Goal: Task Accomplishment & Management: Complete application form

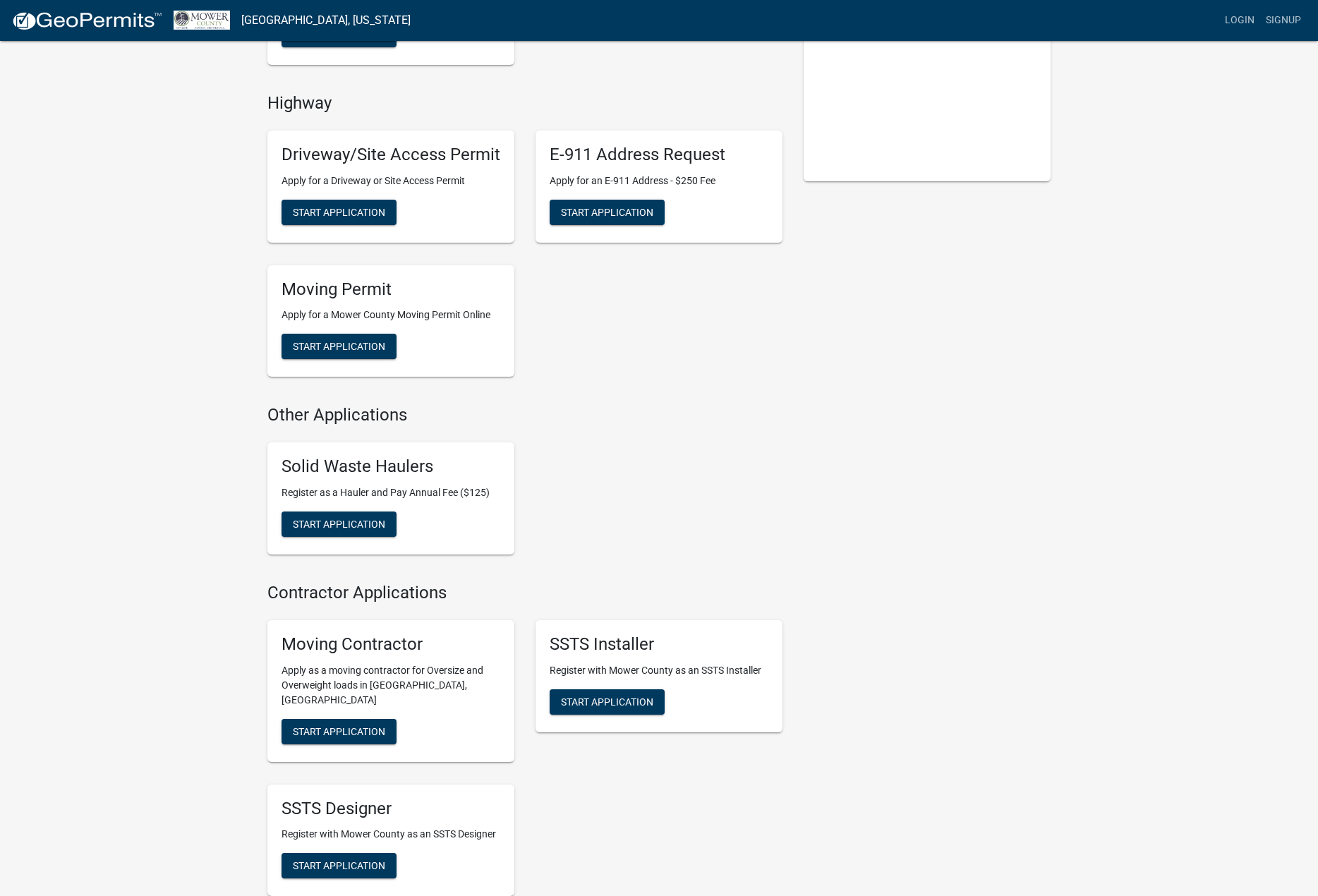
scroll to position [424, 0]
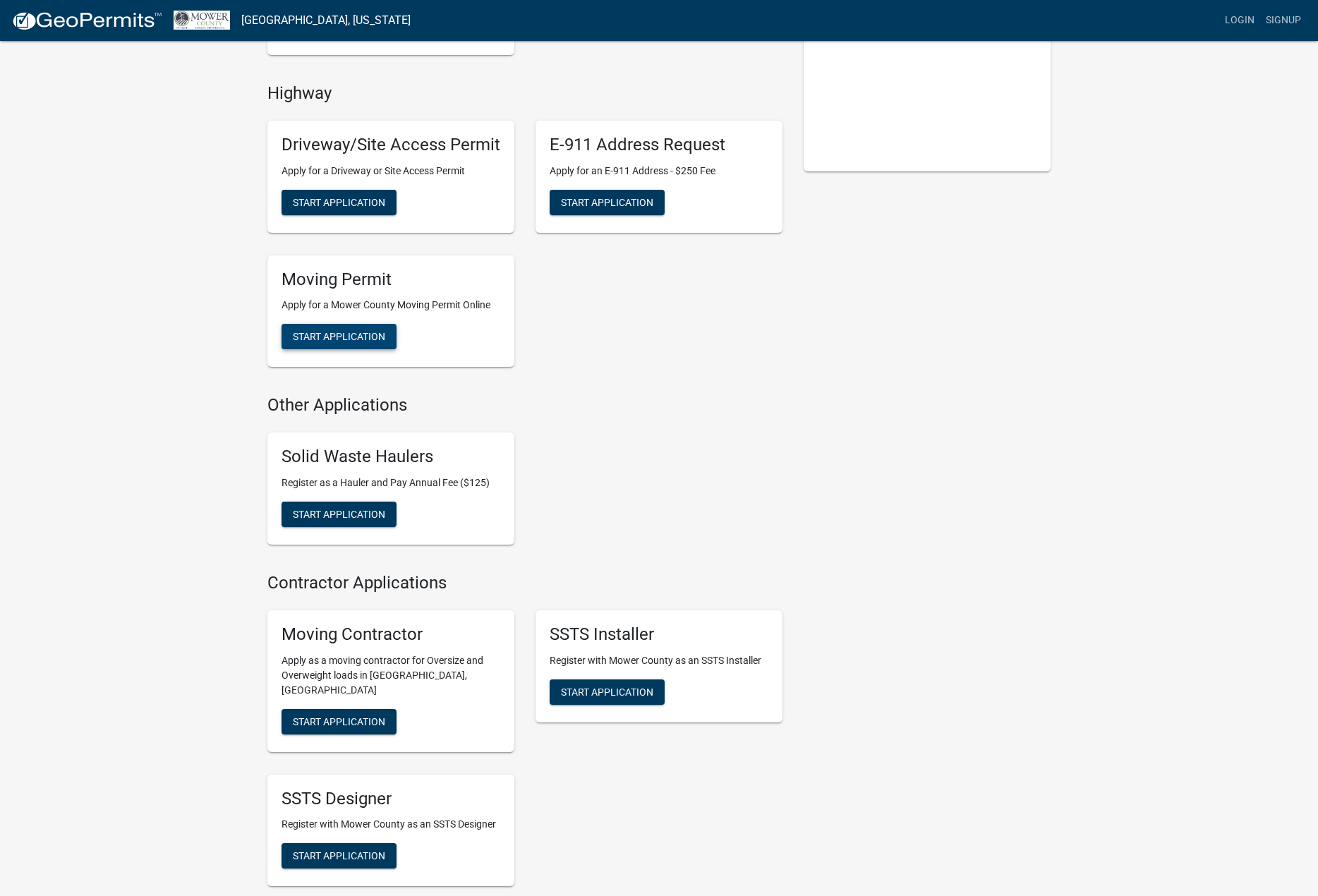
click at [344, 335] on span "Start Application" at bounding box center [339, 337] width 93 height 11
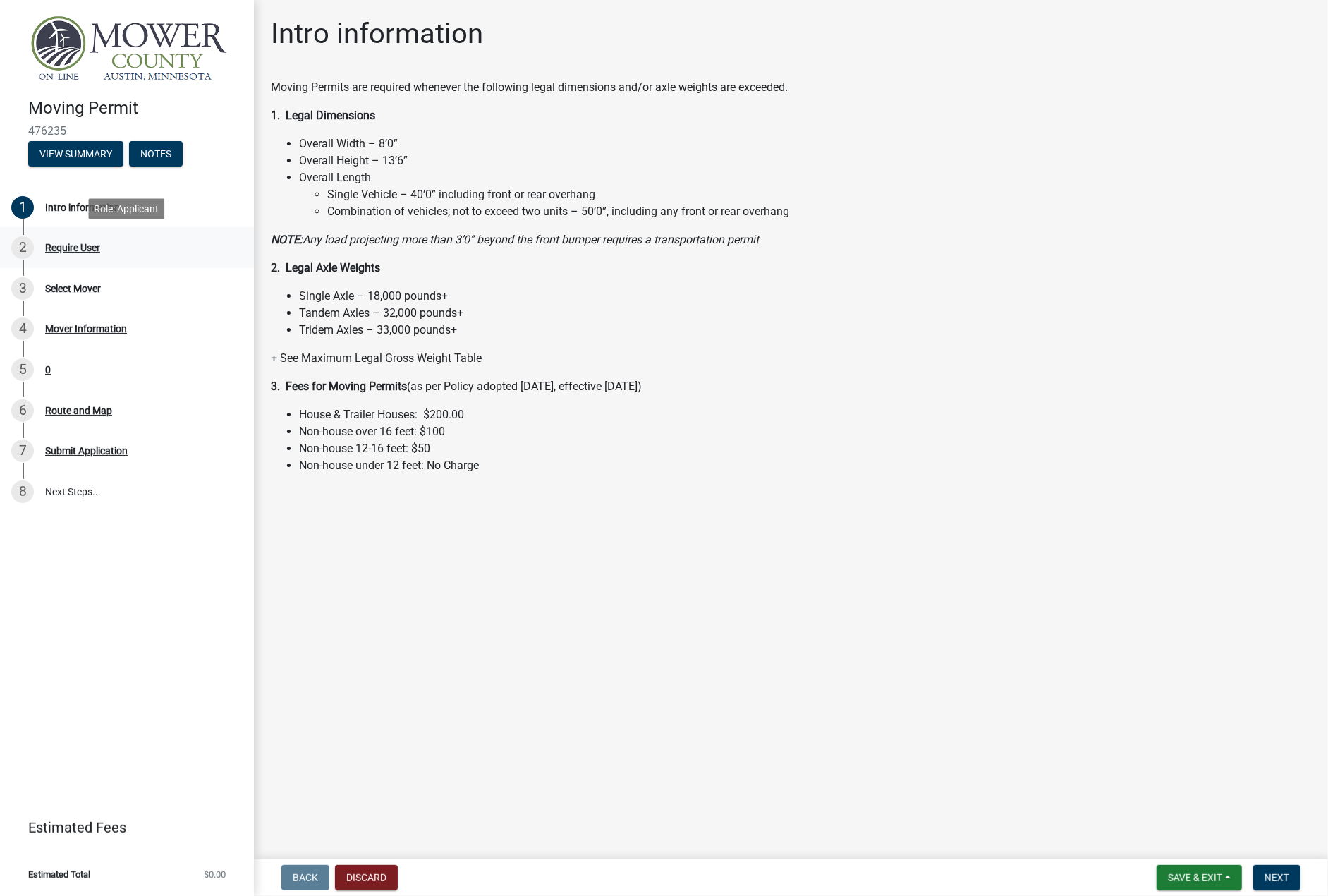
click at [59, 249] on div "Require User" at bounding box center [72, 247] width 55 height 10
click at [1278, 871] on button "Next" at bounding box center [1277, 877] width 48 height 25
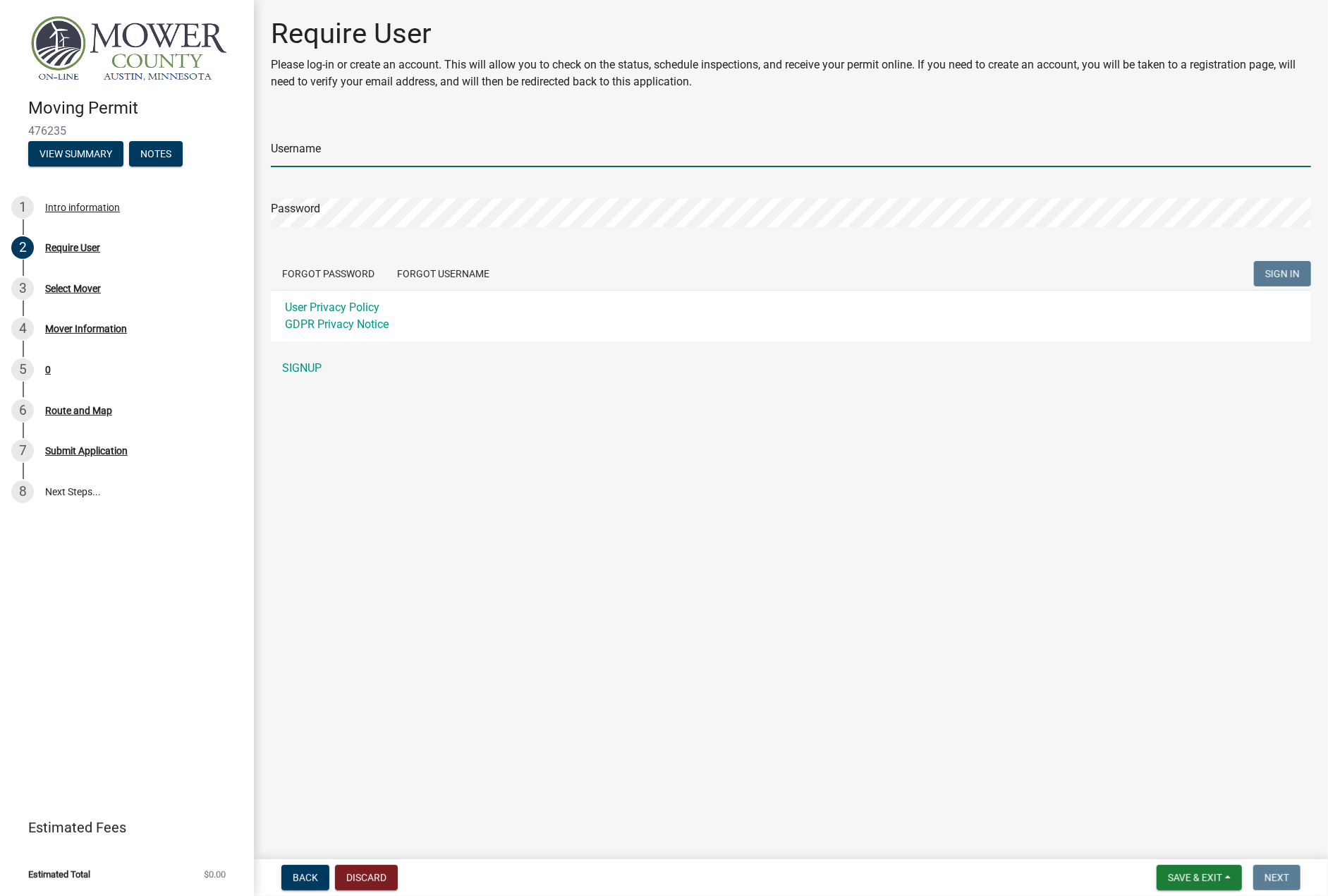
type input "[PERSON_NAME][EMAIL_ADDRESS][DOMAIN_NAME]"
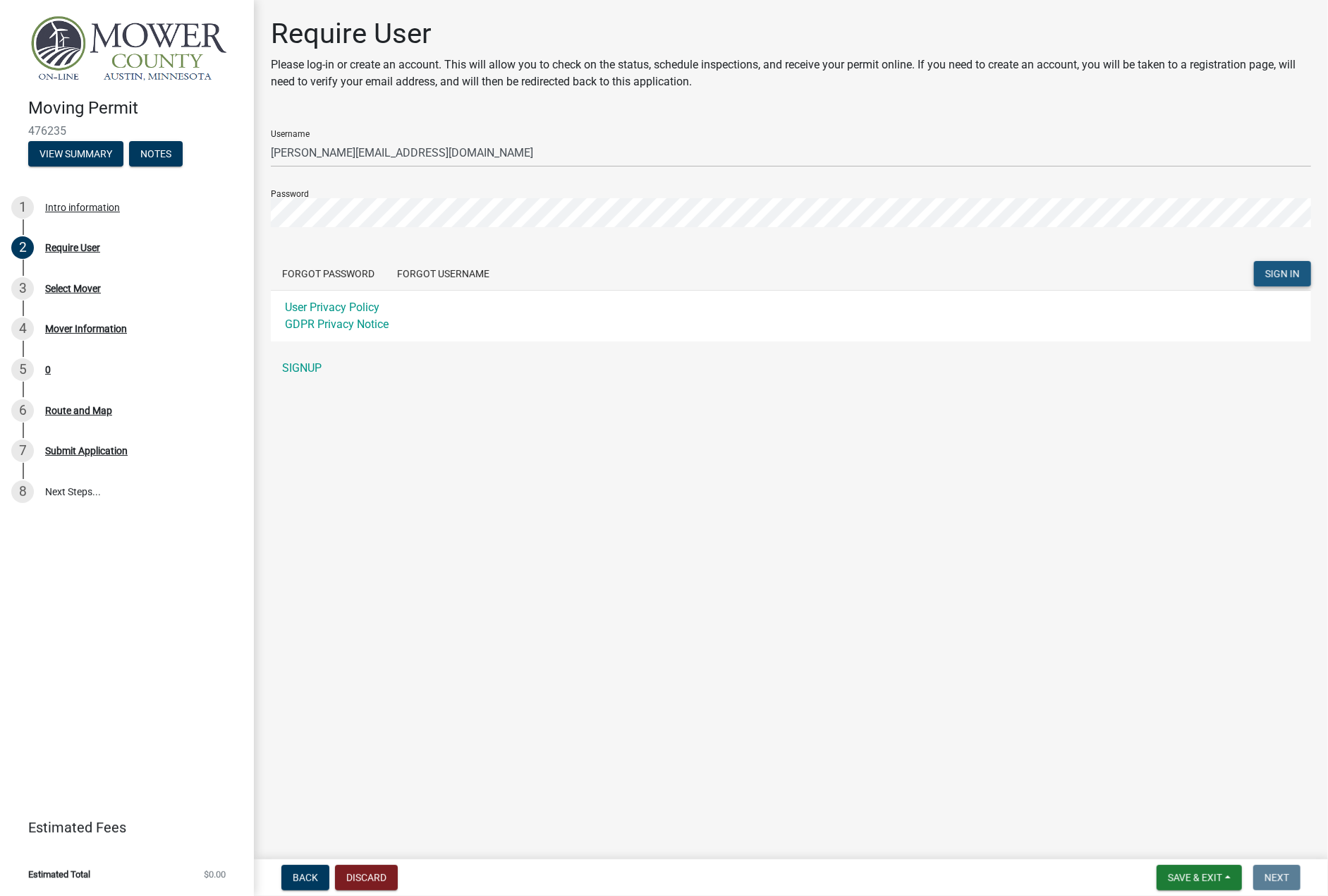
click at [1285, 271] on span "SIGN IN" at bounding box center [1282, 274] width 35 height 11
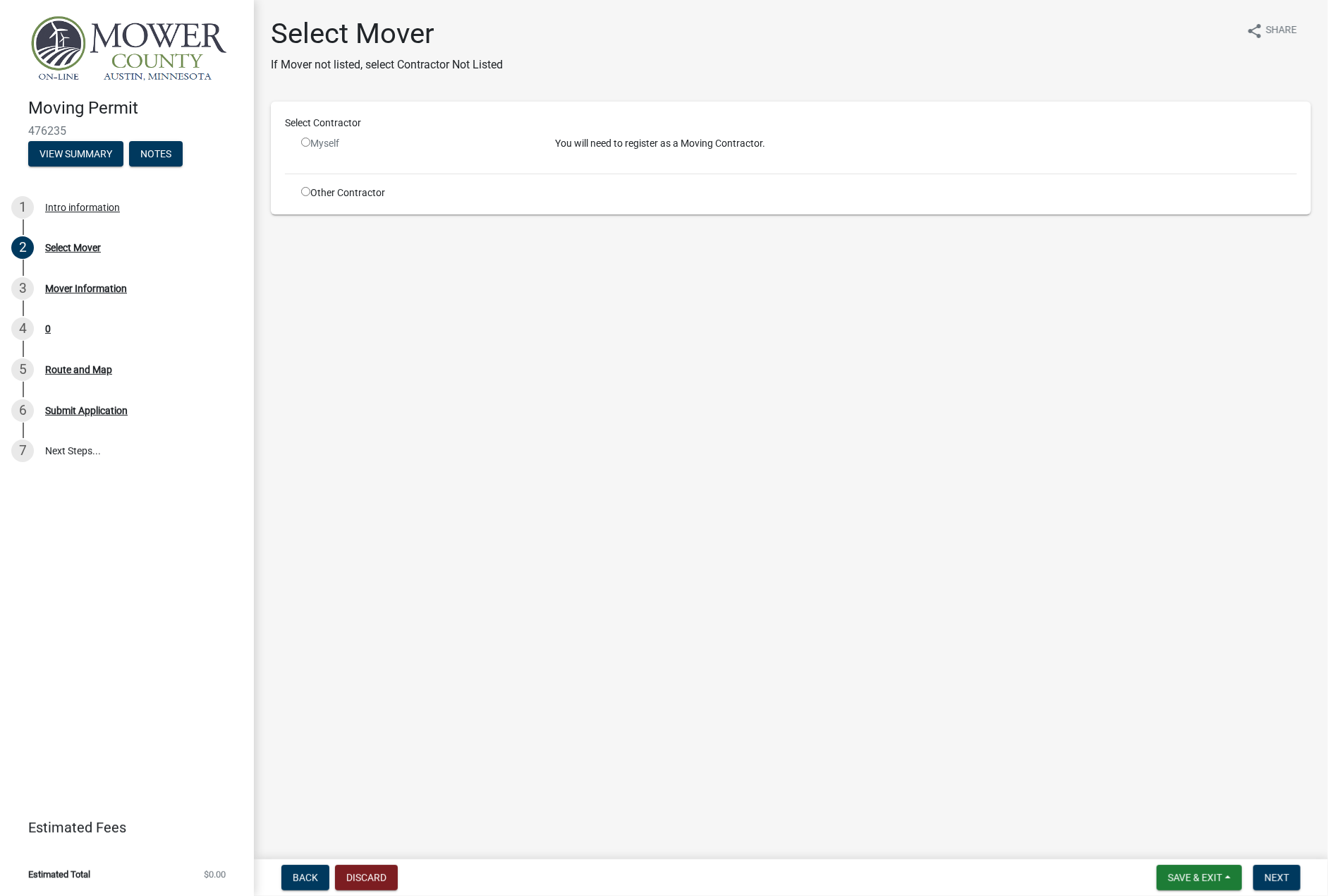
click at [303, 191] on input "radio" at bounding box center [306, 192] width 9 height 9
radio input "true"
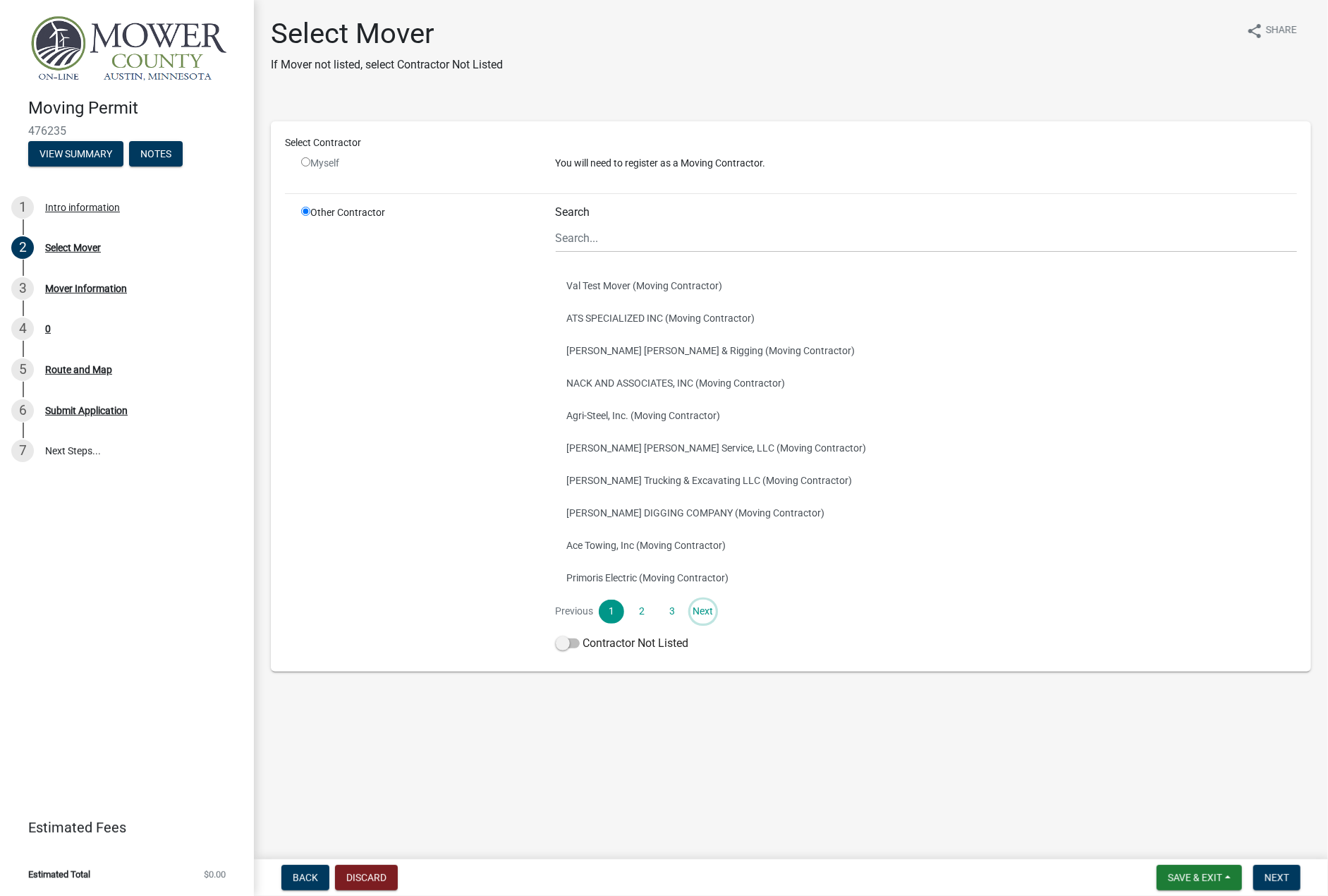
click at [708, 614] on link "Next" at bounding box center [703, 612] width 25 height 24
click at [705, 609] on link "Next" at bounding box center [703, 612] width 25 height 24
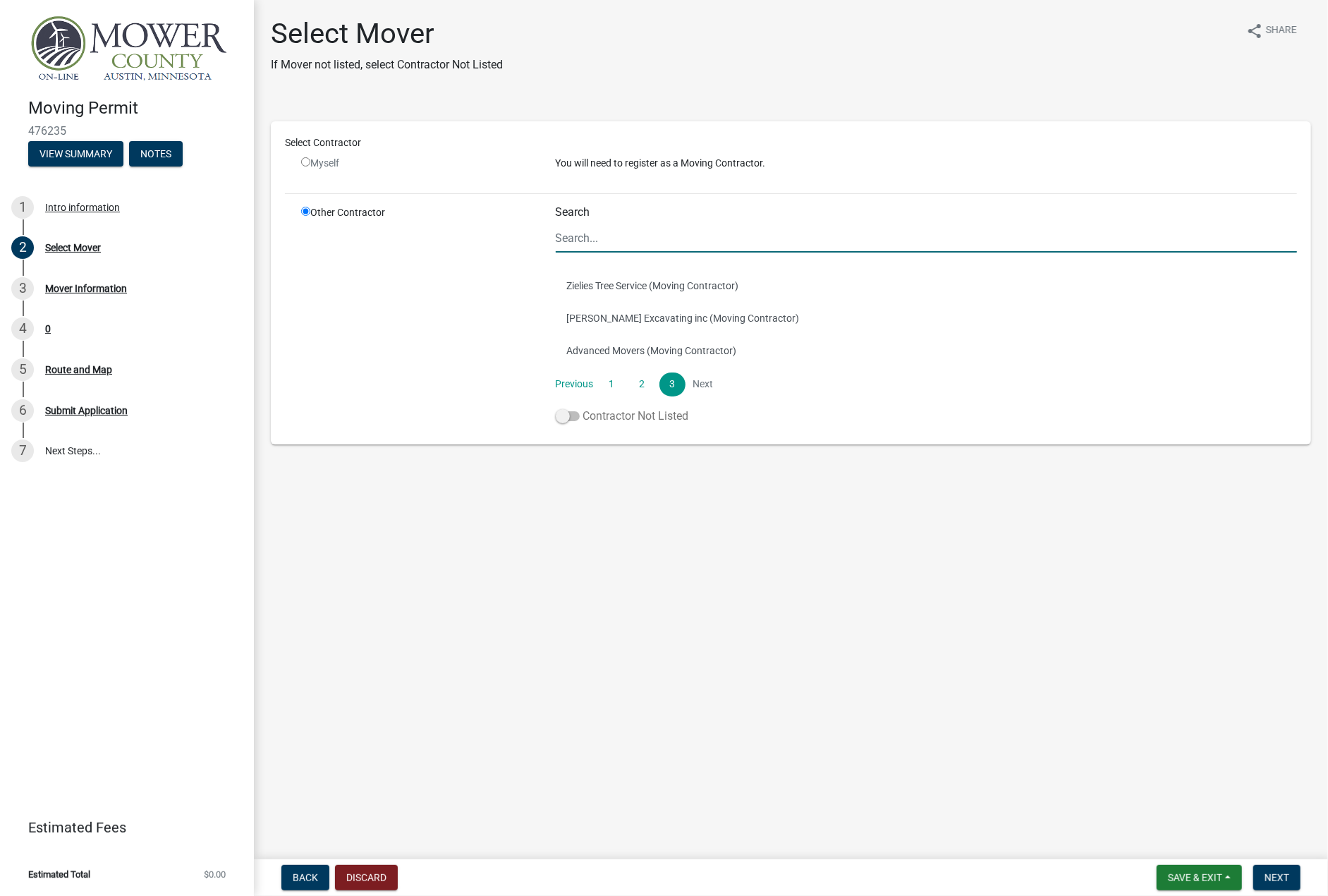
click at [574, 414] on span at bounding box center [568, 416] width 24 height 10
click at [584, 408] on input "Contractor Not Listed" at bounding box center [584, 408] width 0 height 0
click at [599, 234] on input "Search" at bounding box center [927, 238] width 743 height 29
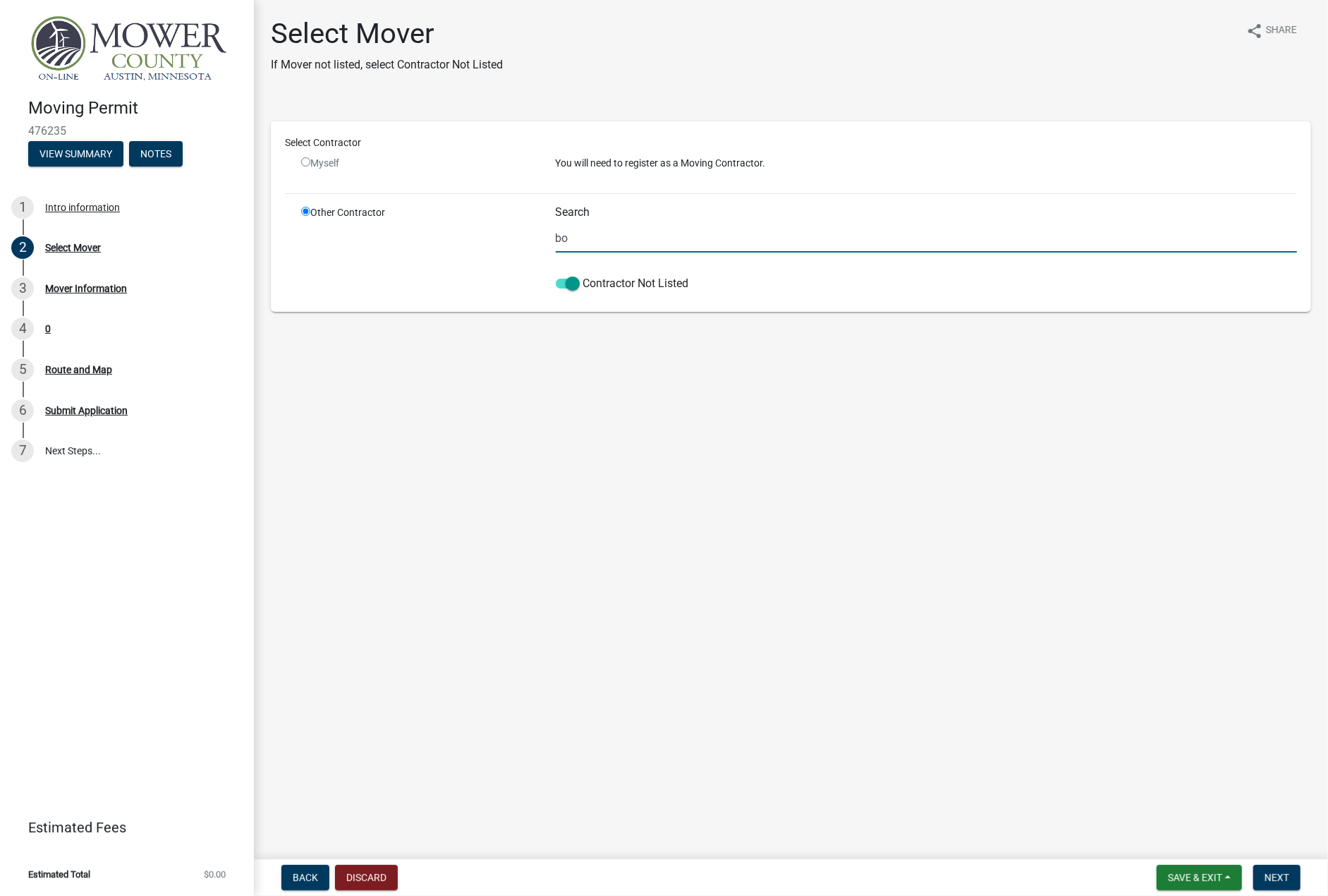
type input "b"
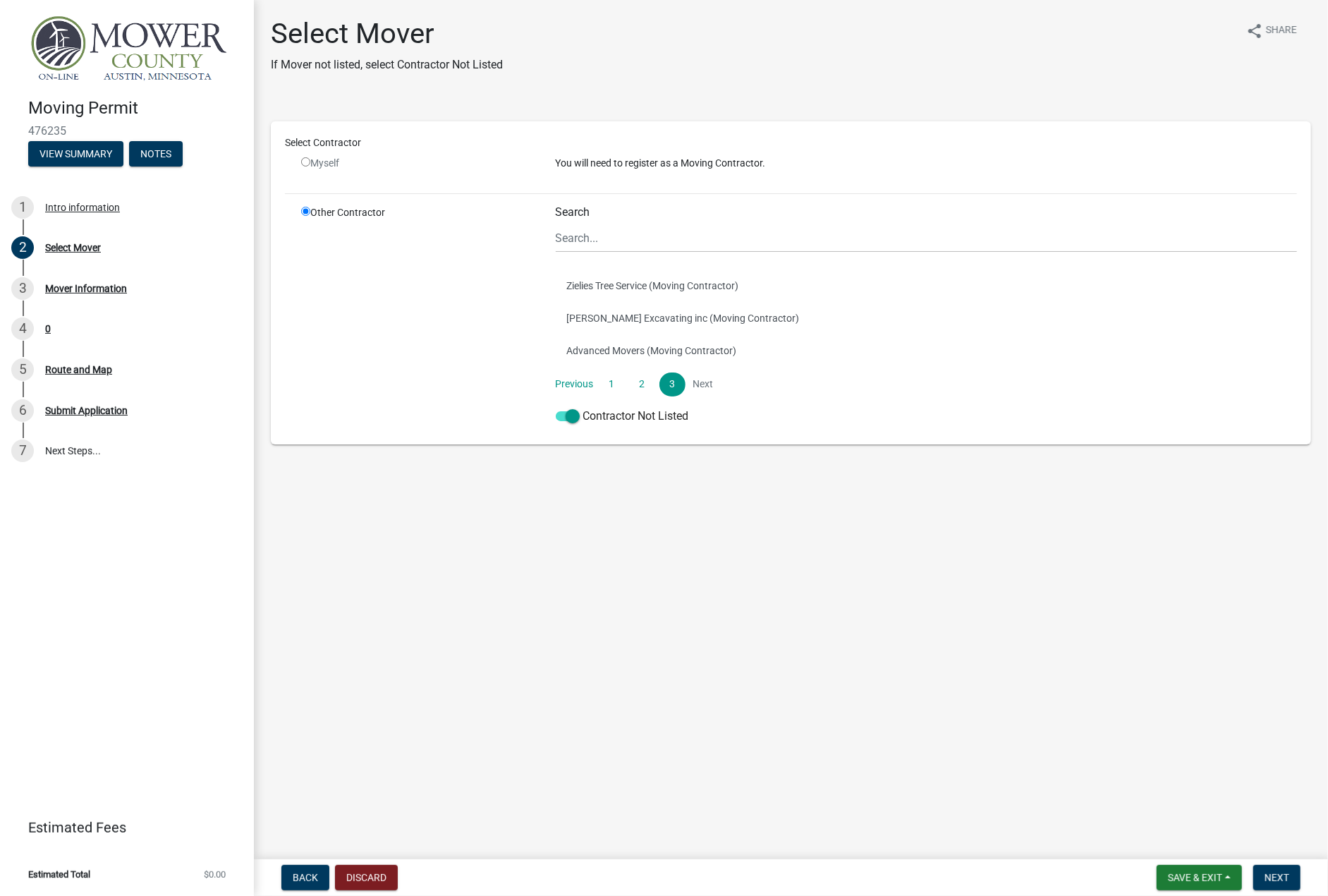
click at [305, 163] on input "radio" at bounding box center [306, 162] width 9 height 9
radio input "false"
radio input "true"
click at [311, 163] on div "Myself" at bounding box center [418, 164] width 234 height 15
click at [569, 421] on span at bounding box center [568, 416] width 24 height 10
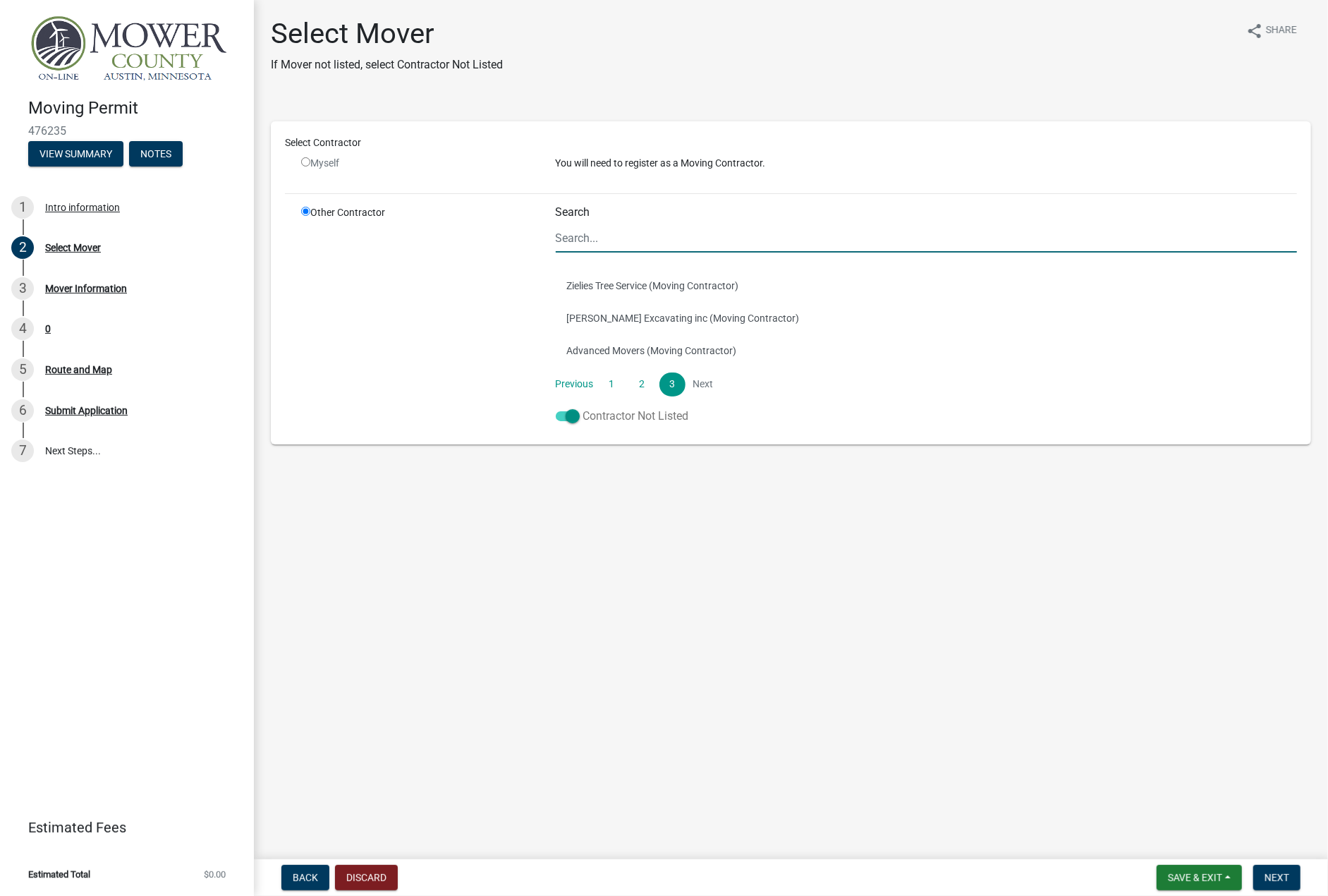
click at [584, 408] on input "Contractor Not Listed" at bounding box center [584, 408] width 0 height 0
click at [308, 165] on input "radio" at bounding box center [306, 162] width 9 height 9
radio input "false"
radio input "true"
click at [304, 160] on input "radio" at bounding box center [306, 162] width 9 height 9
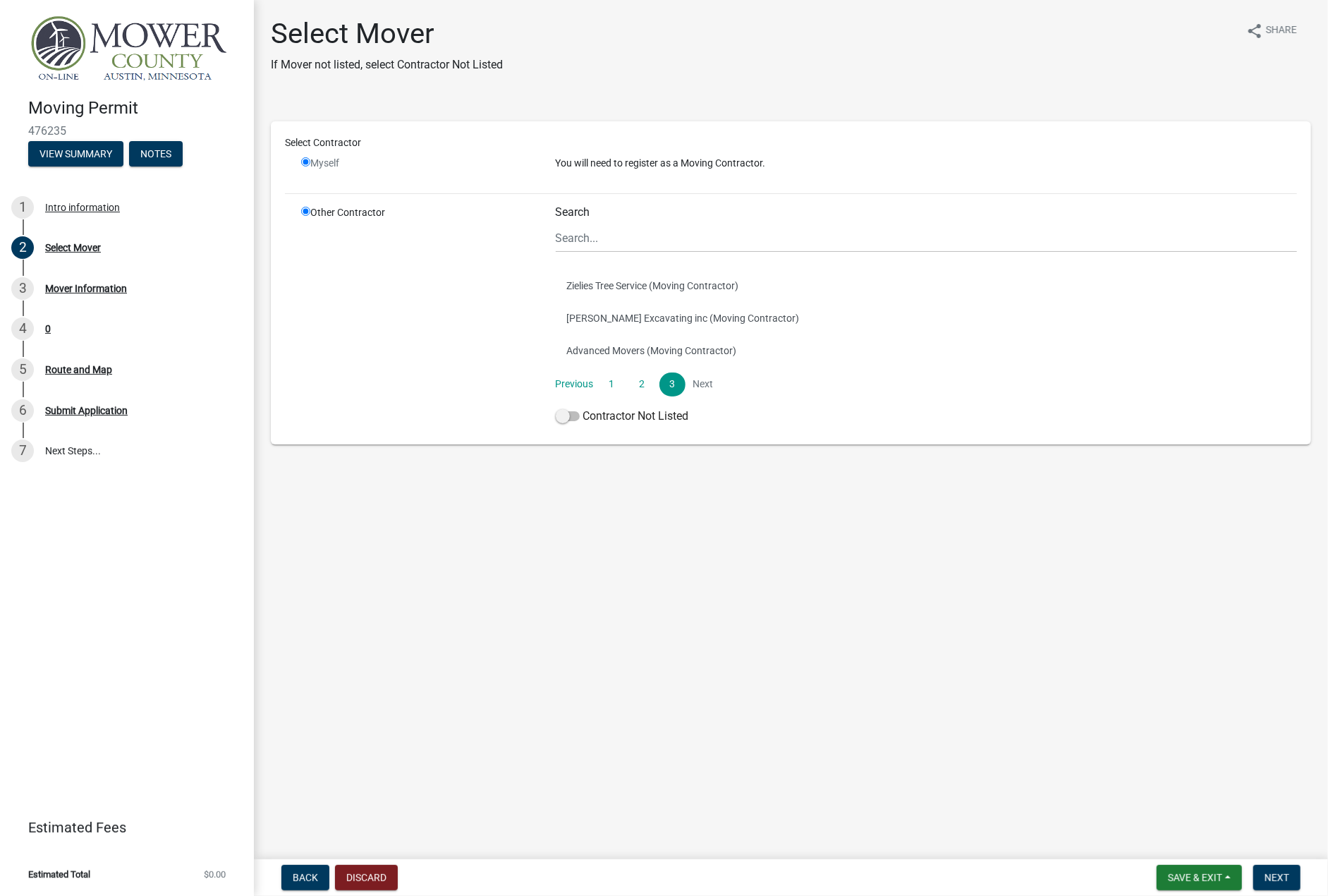
radio input "false"
radio input "true"
click at [65, 292] on div "Mover Information" at bounding box center [86, 288] width 82 height 10
click at [605, 384] on link "1" at bounding box center [611, 384] width 25 height 24
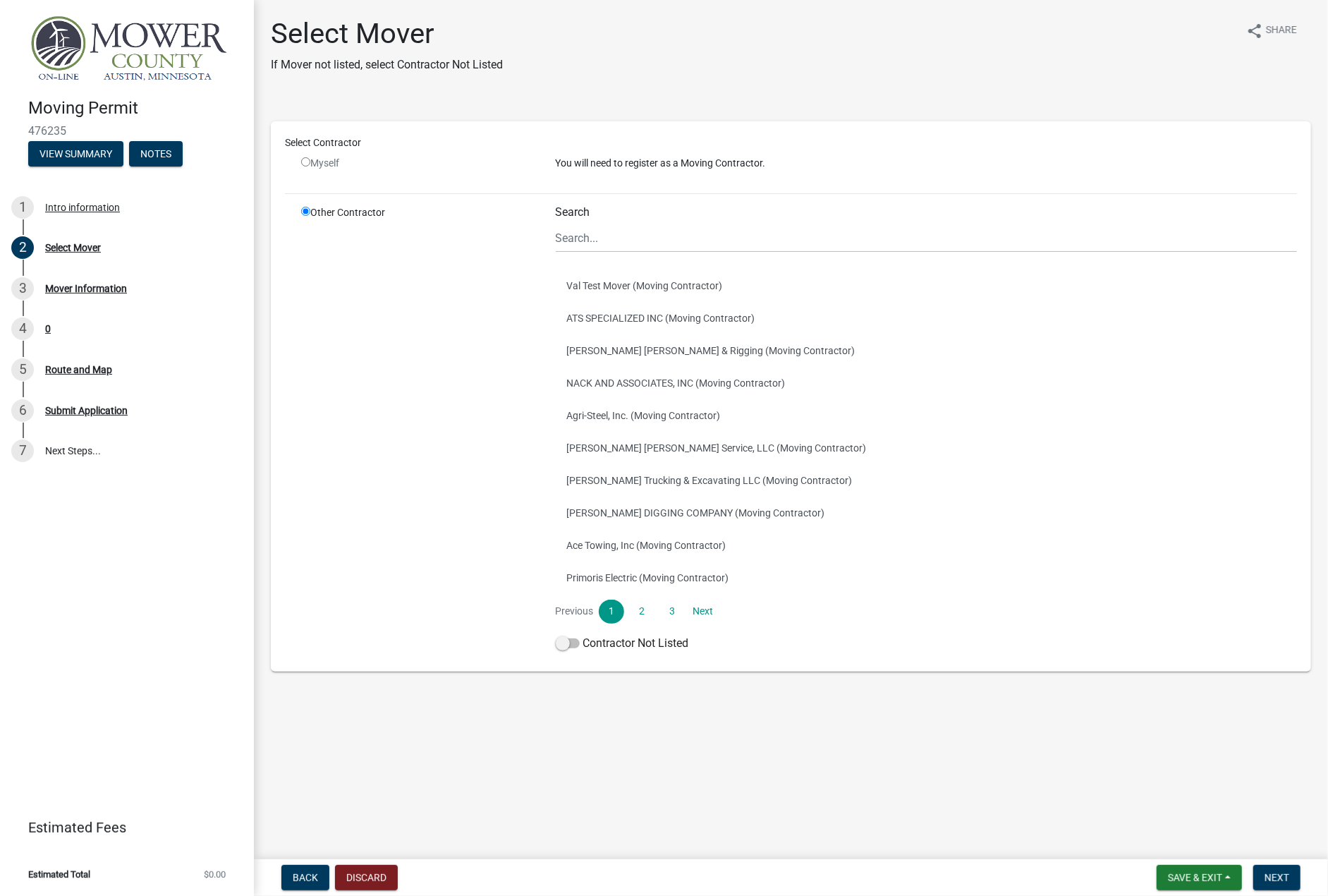
click at [311, 162] on div "Myself" at bounding box center [418, 164] width 234 height 15
click at [309, 161] on input "radio" at bounding box center [306, 162] width 9 height 9
radio input "false"
radio input "true"
click at [299, 872] on span "Back" at bounding box center [305, 877] width 25 height 11
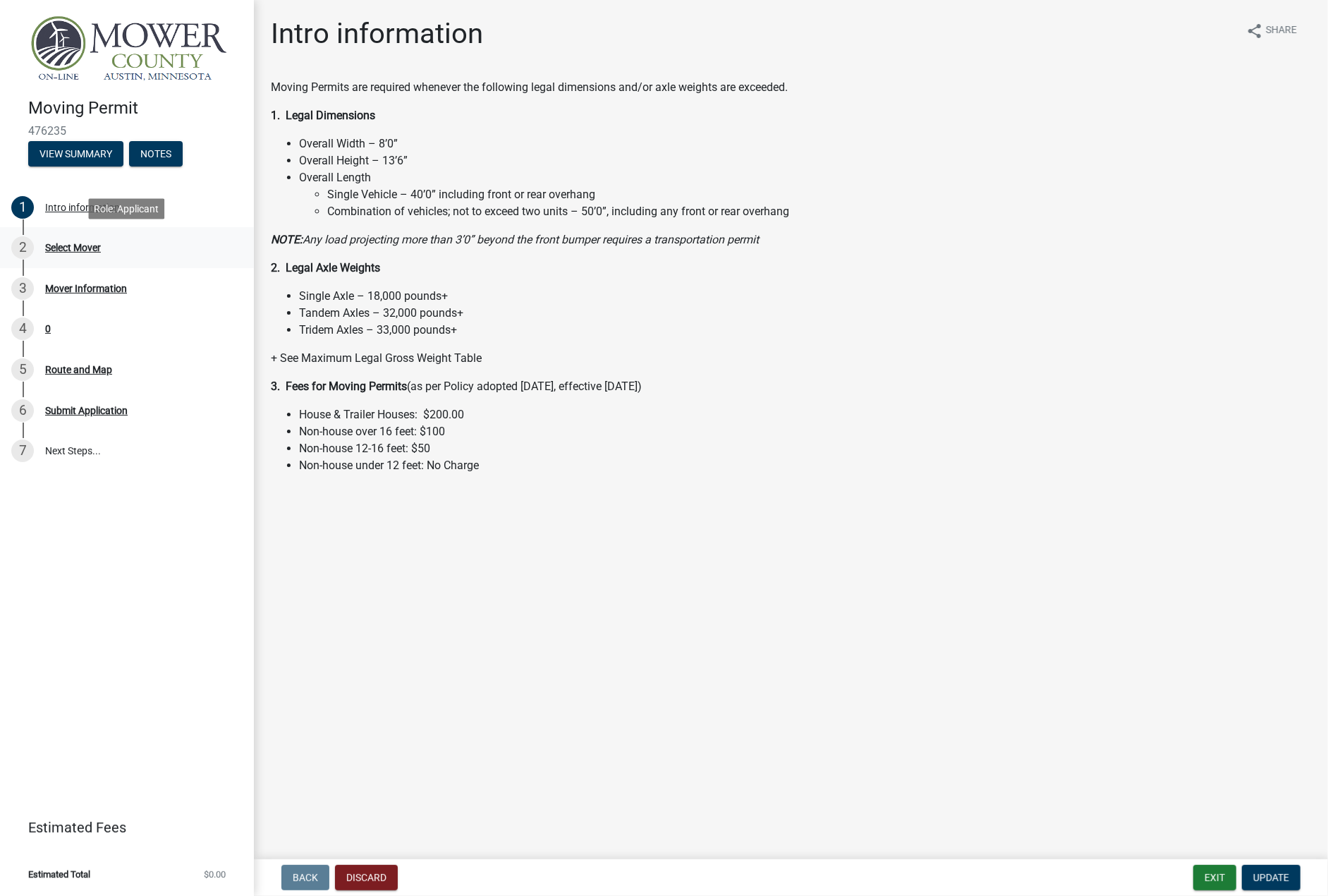
click at [76, 248] on div "Select Mover" at bounding box center [73, 247] width 56 height 10
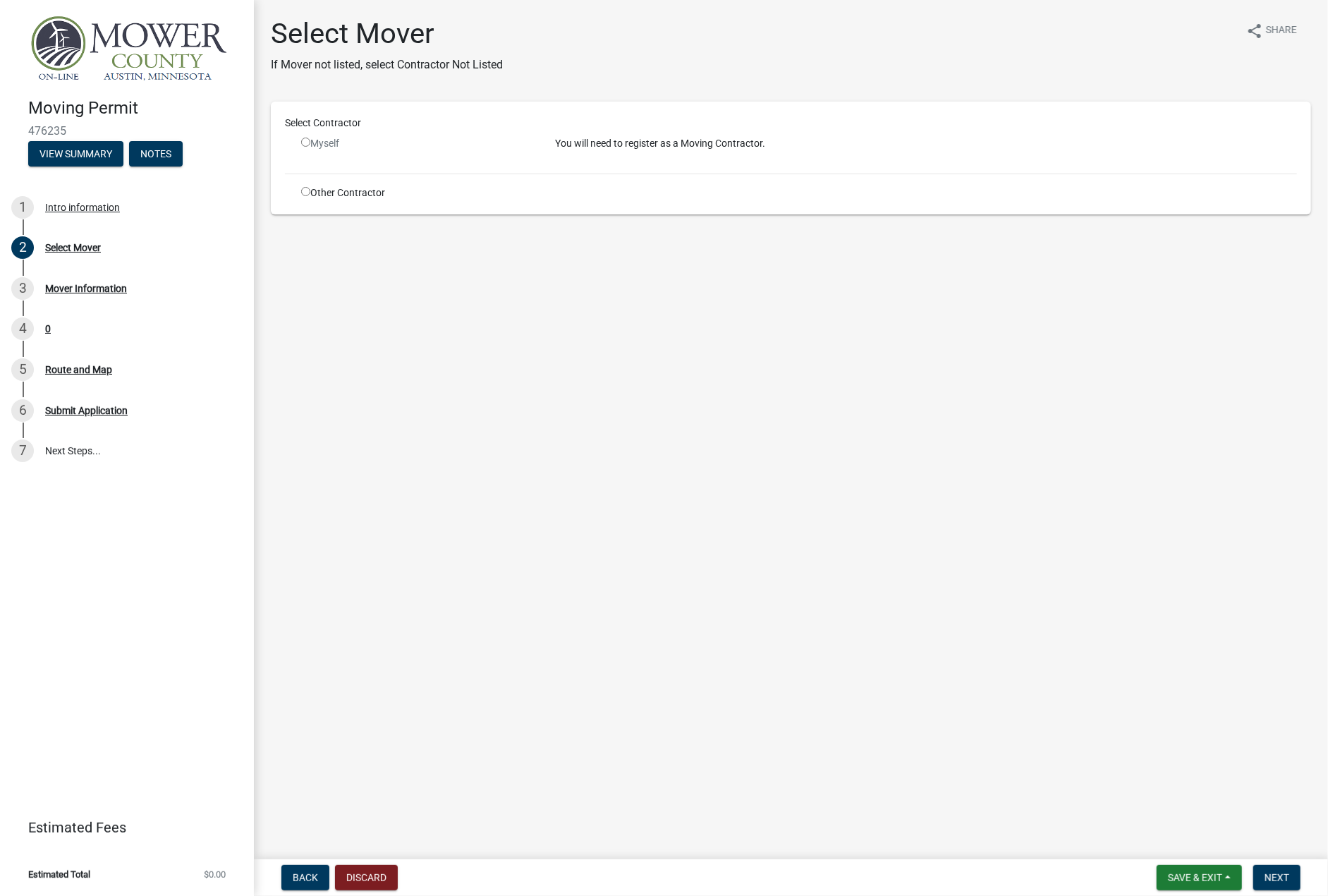
click at [305, 141] on input "radio" at bounding box center [306, 142] width 9 height 9
radio input "false"
click at [325, 142] on div "Myself" at bounding box center [418, 144] width 234 height 15
click at [587, 142] on p "You will need to register as a Moving Contractor." at bounding box center [927, 144] width 743 height 15
drag, startPoint x: 555, startPoint y: 140, endPoint x: 693, endPoint y: 149, distance: 138.3
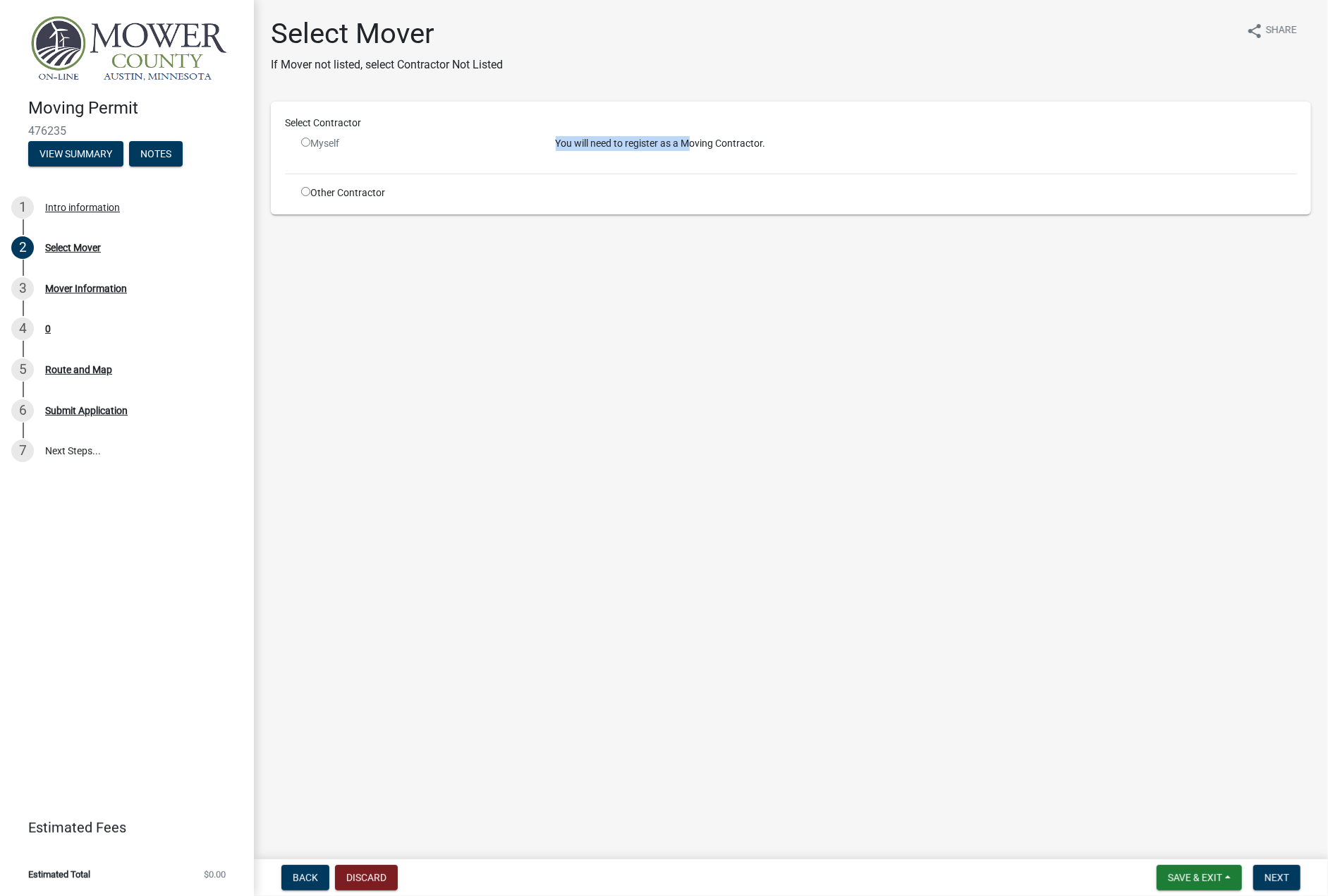
click at [692, 149] on div "You will need to register as a Moving Contractor." at bounding box center [927, 150] width 763 height 26
click at [849, 148] on p "You will need to register as a Moving Contractor." at bounding box center [927, 144] width 743 height 15
click at [62, 204] on div "Intro information" at bounding box center [82, 207] width 75 height 10
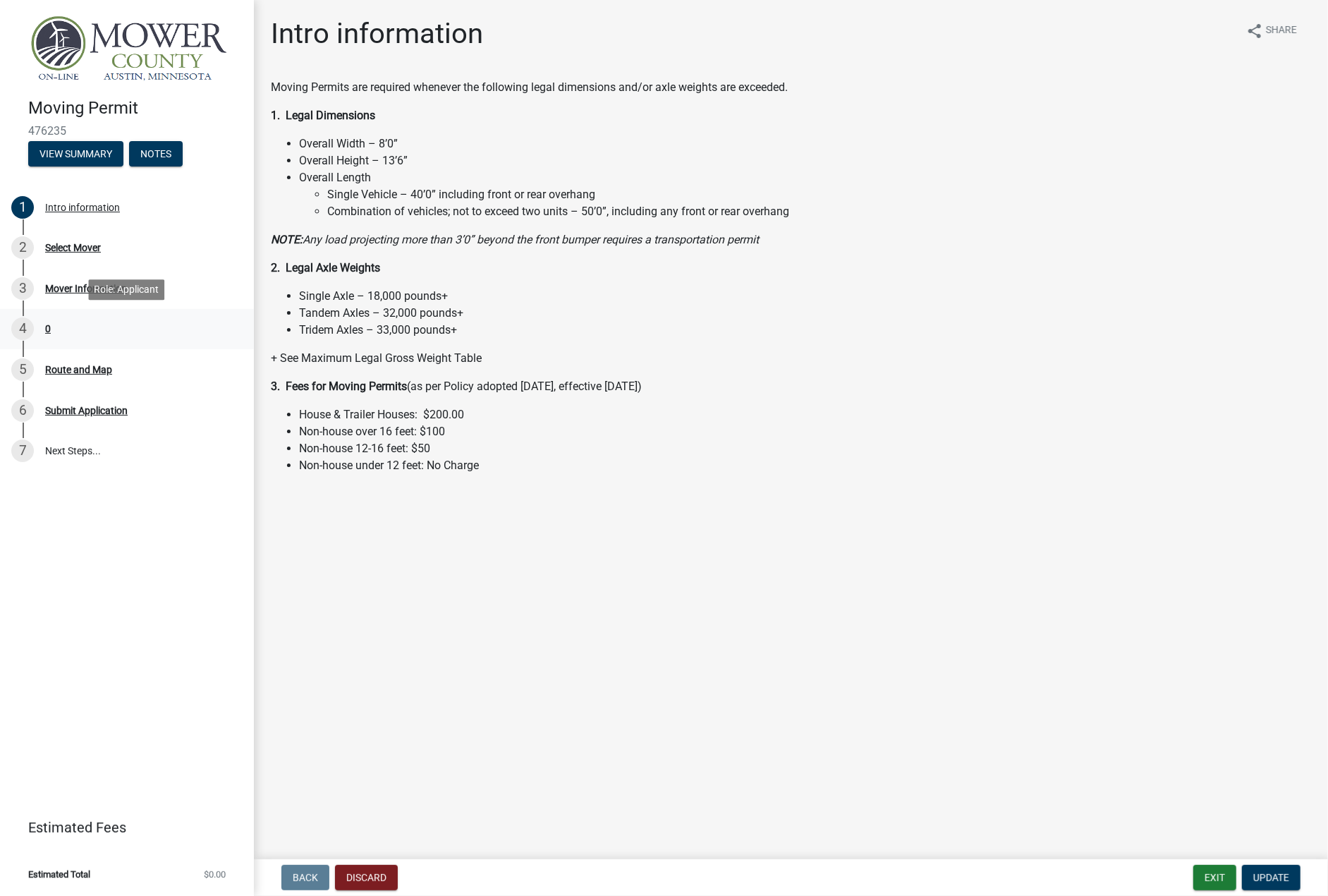
click at [47, 328] on div "0" at bounding box center [48, 328] width 6 height 10
click at [87, 370] on div "Route and Map" at bounding box center [79, 369] width 67 height 10
click at [1271, 875] on span "Update" at bounding box center [1271, 877] width 36 height 11
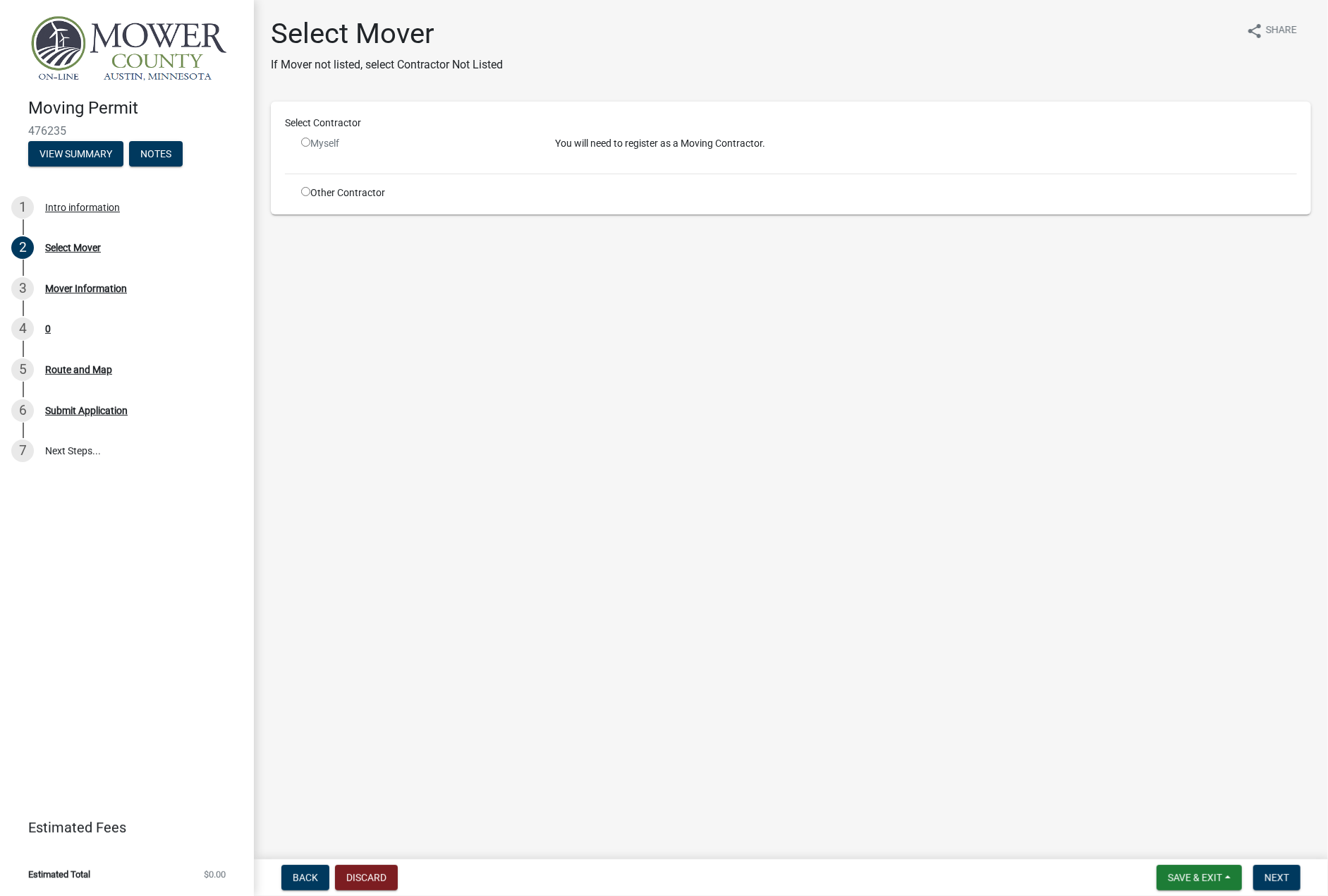
click at [307, 143] on input "radio" at bounding box center [306, 142] width 9 height 9
radio input "false"
click at [306, 188] on input "radio" at bounding box center [306, 192] width 9 height 9
radio input "true"
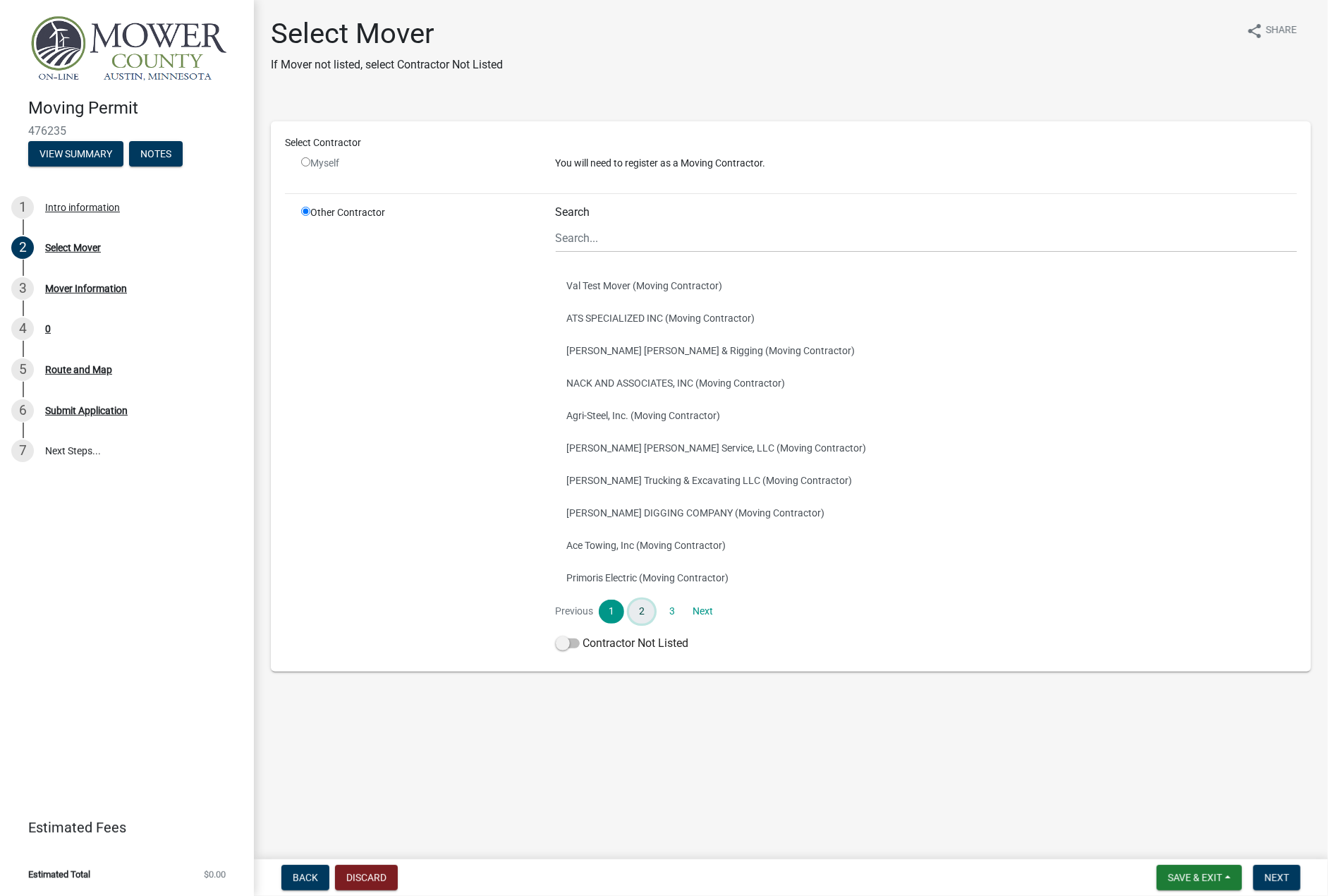
click at [638, 607] on link "2" at bounding box center [642, 612] width 25 height 24
click at [668, 603] on link "3" at bounding box center [671, 612] width 25 height 24
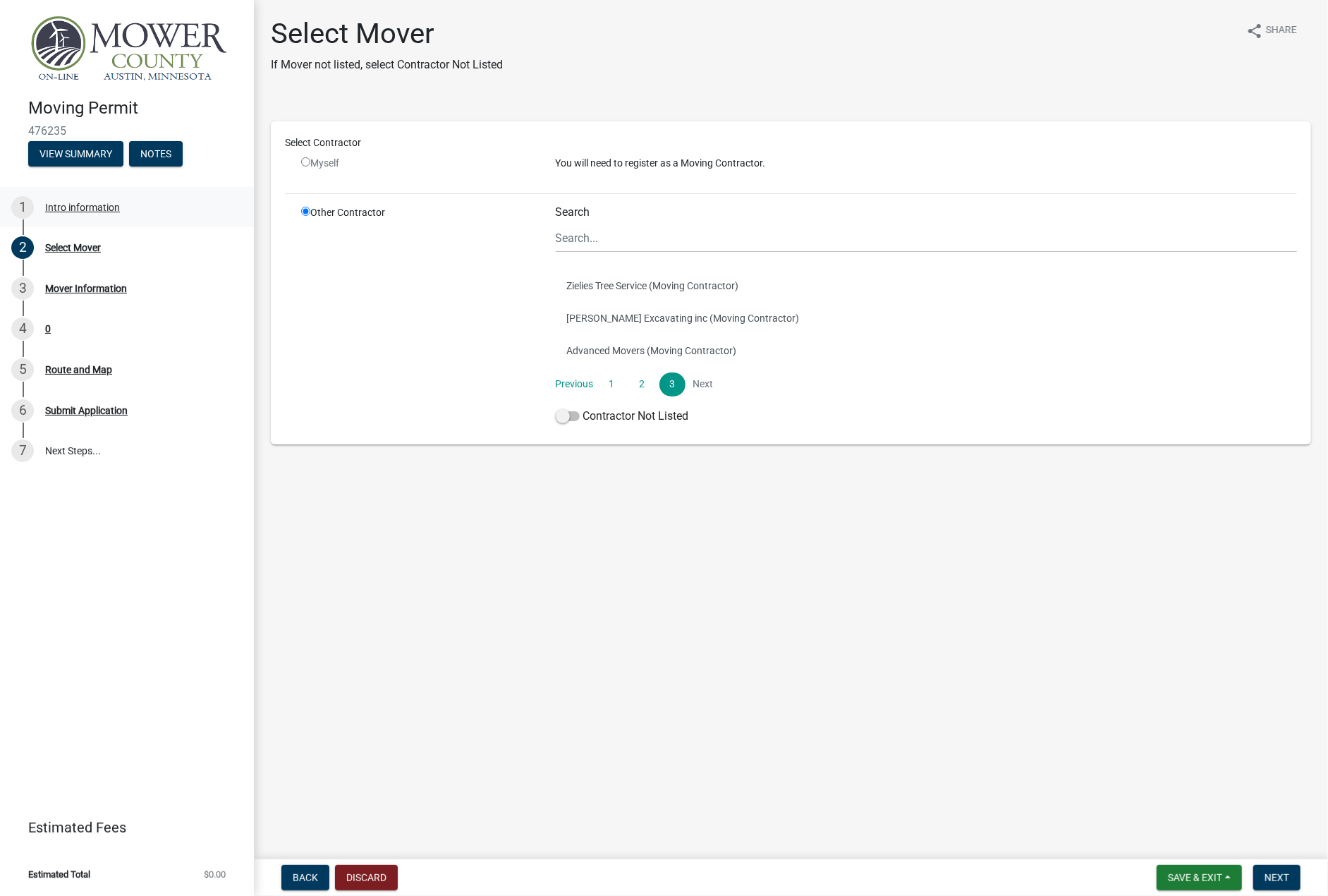
click at [88, 209] on div "Intro information" at bounding box center [82, 207] width 75 height 10
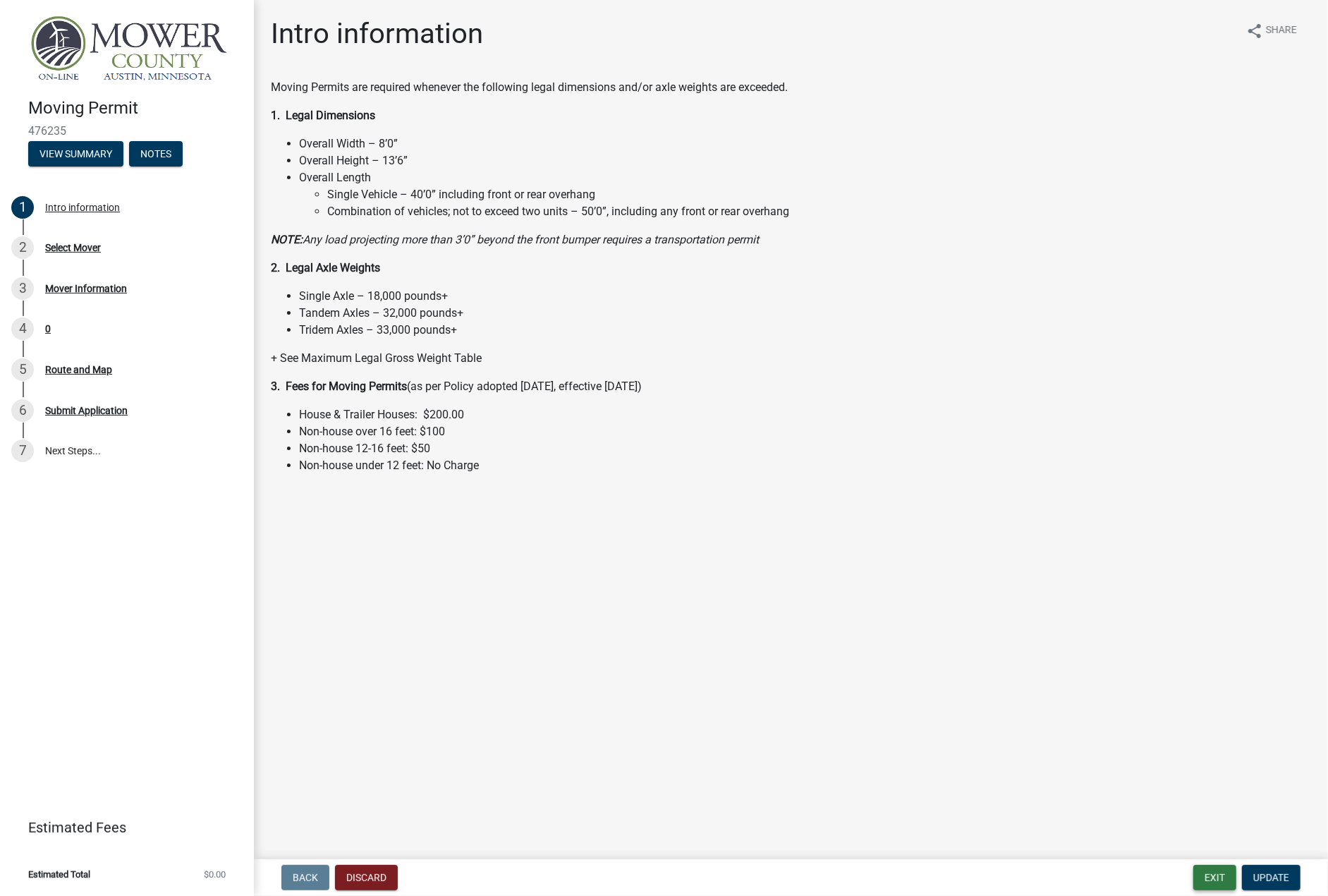
click at [1209, 875] on button "Exit" at bounding box center [1215, 877] width 43 height 25
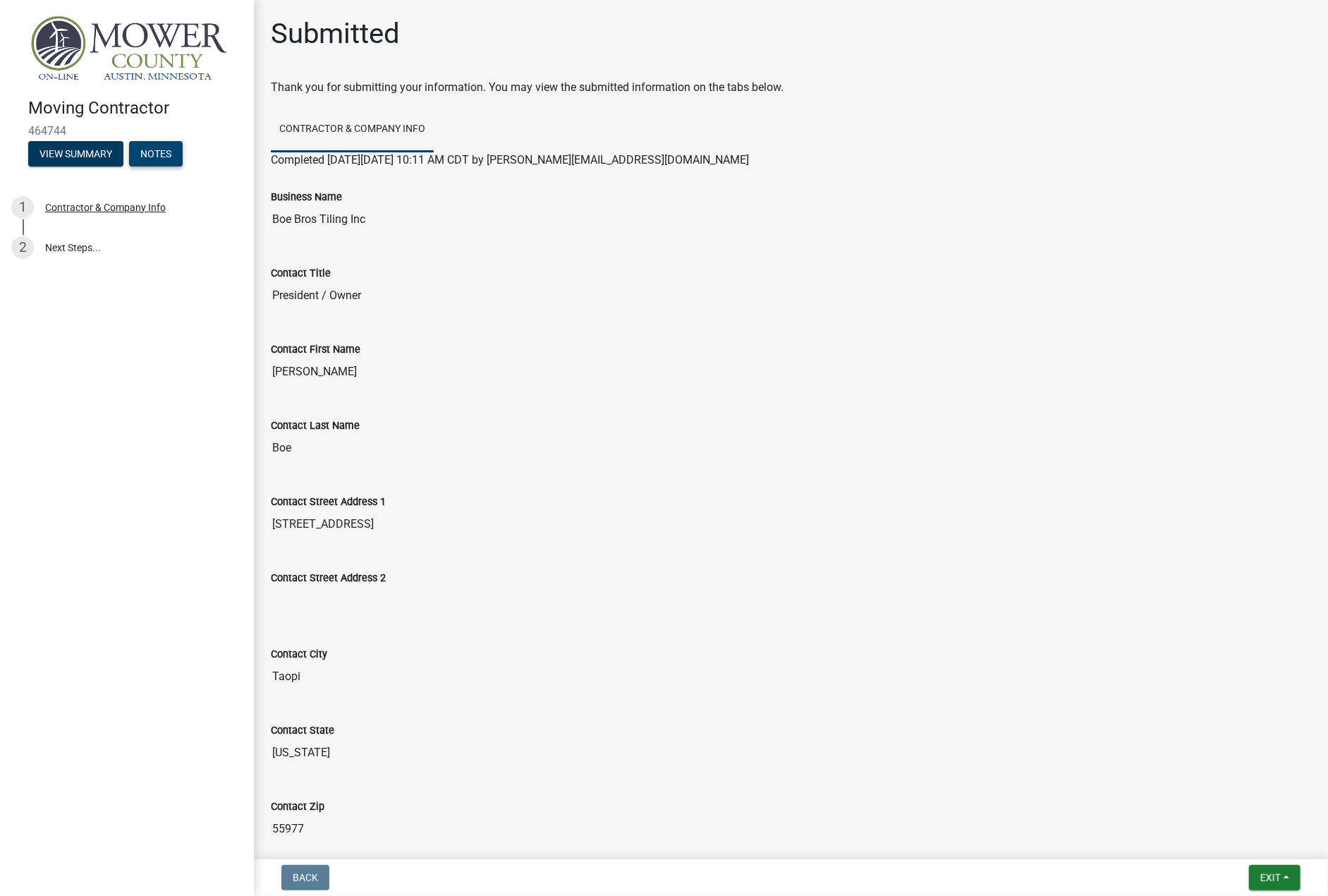
click at [159, 153] on button "Notes" at bounding box center [155, 153] width 53 height 25
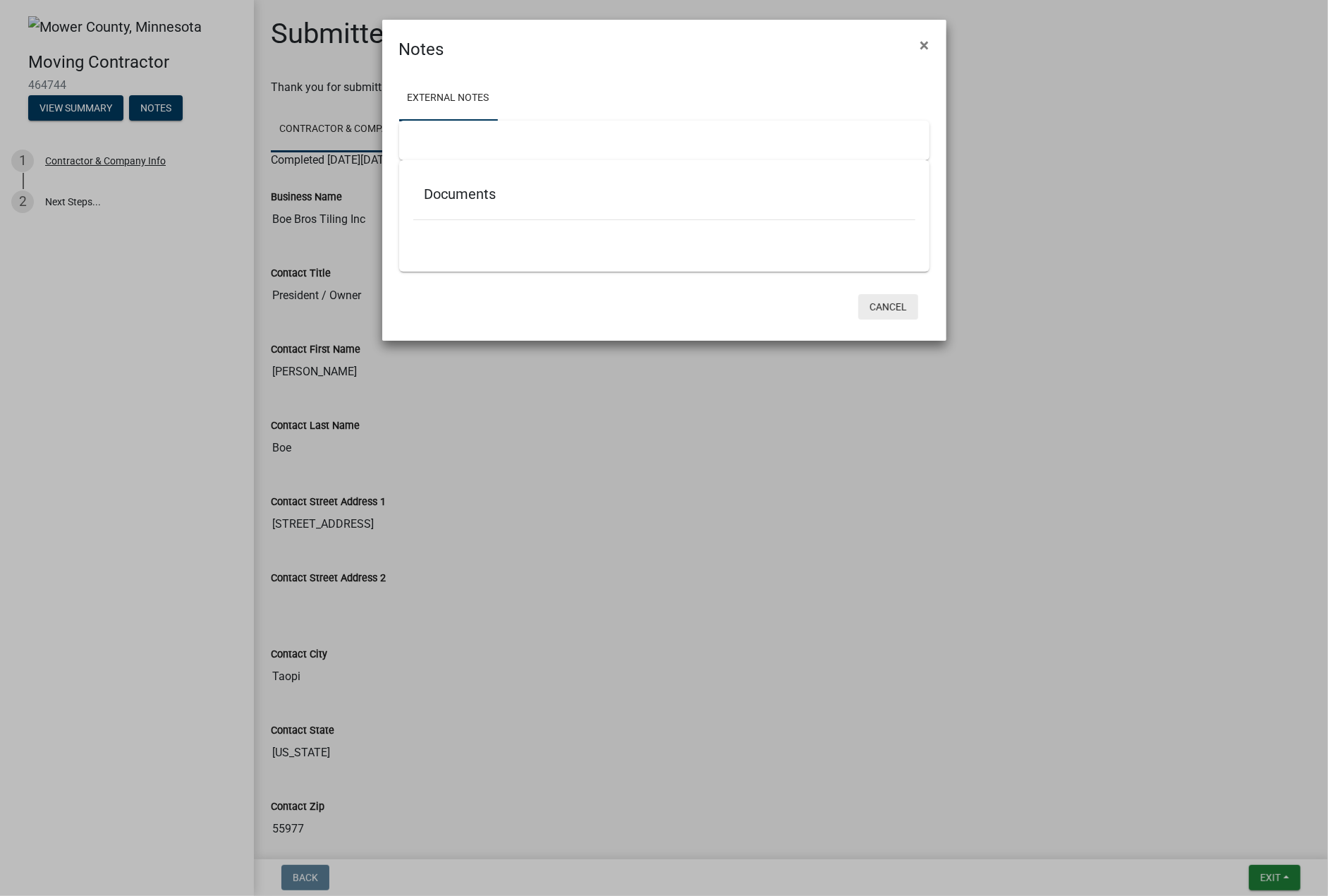
click at [890, 308] on button "Cancel" at bounding box center [888, 307] width 60 height 25
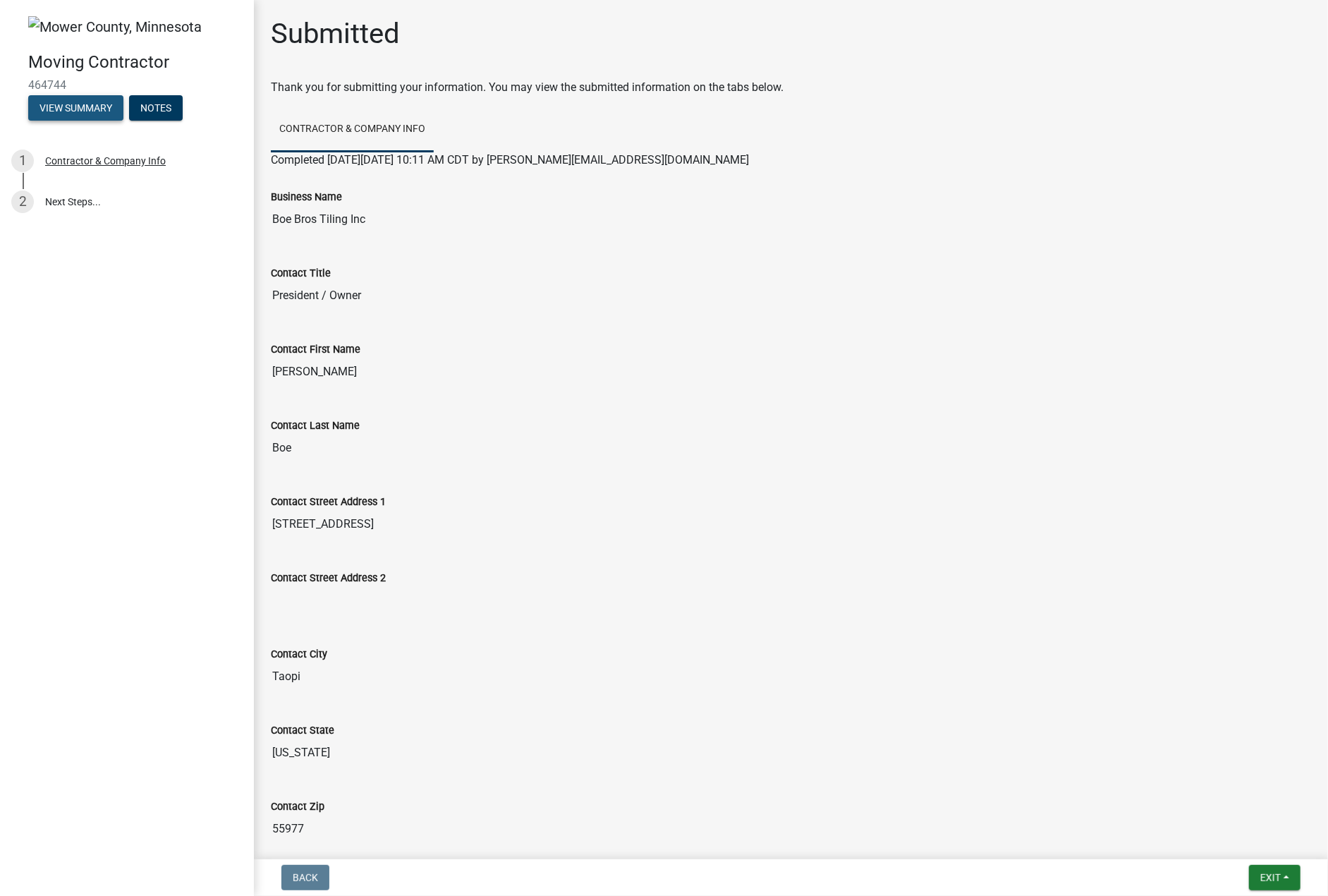
click at [67, 105] on button "View Summary" at bounding box center [76, 108] width 95 height 25
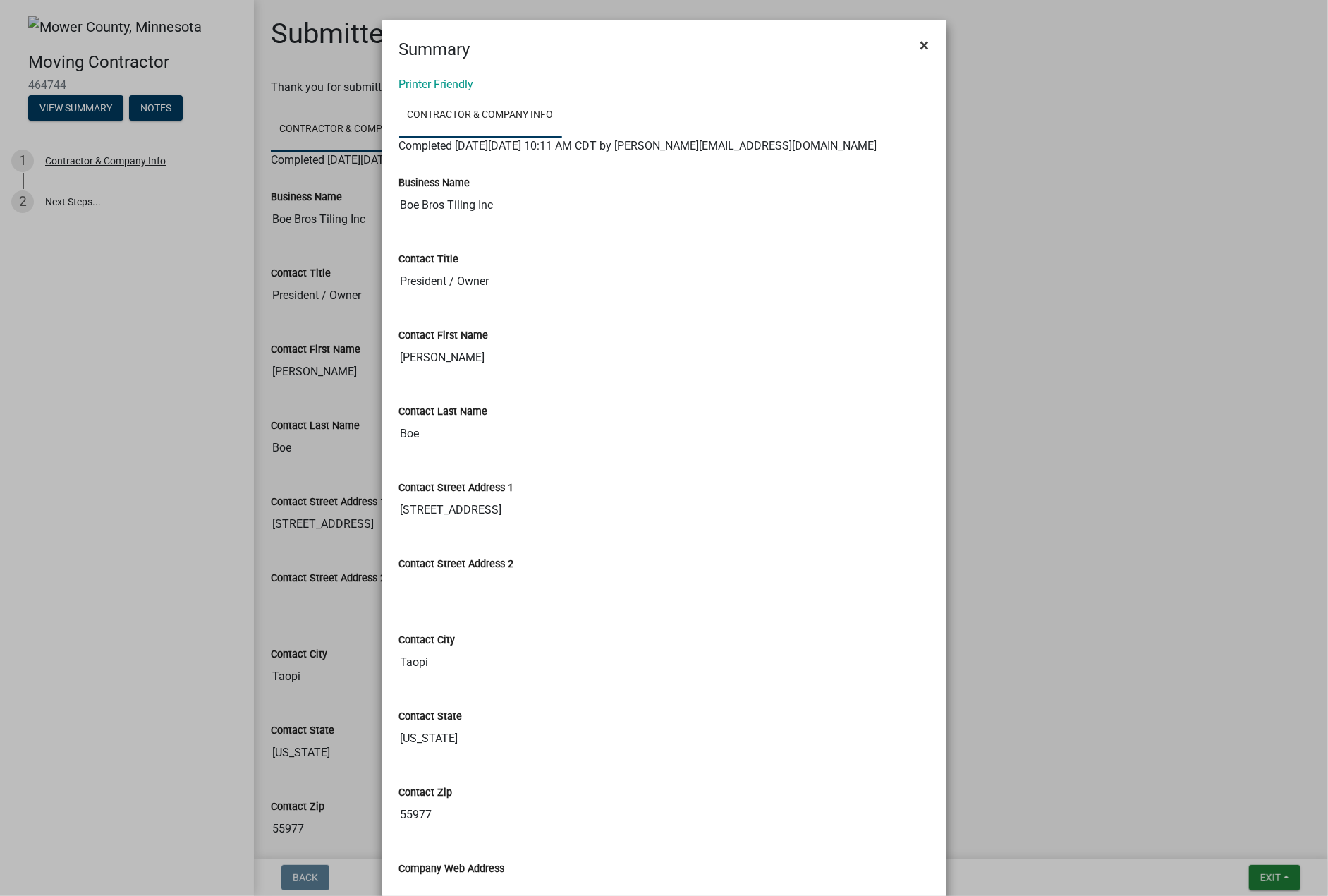
click at [922, 46] on span "×" at bounding box center [925, 45] width 9 height 20
